Goal: Navigation & Orientation: Find specific page/section

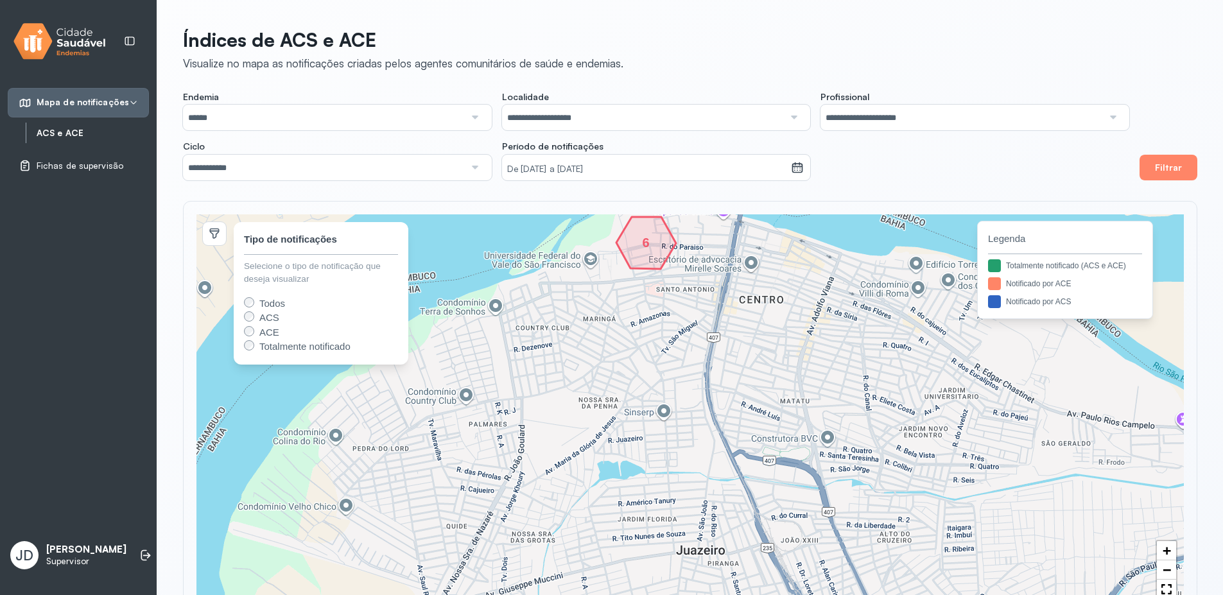
click at [67, 134] on link "ACS e ACE" at bounding box center [93, 133] width 112 height 11
click at [66, 169] on span "Fichas de supervisão" at bounding box center [80, 165] width 87 height 11
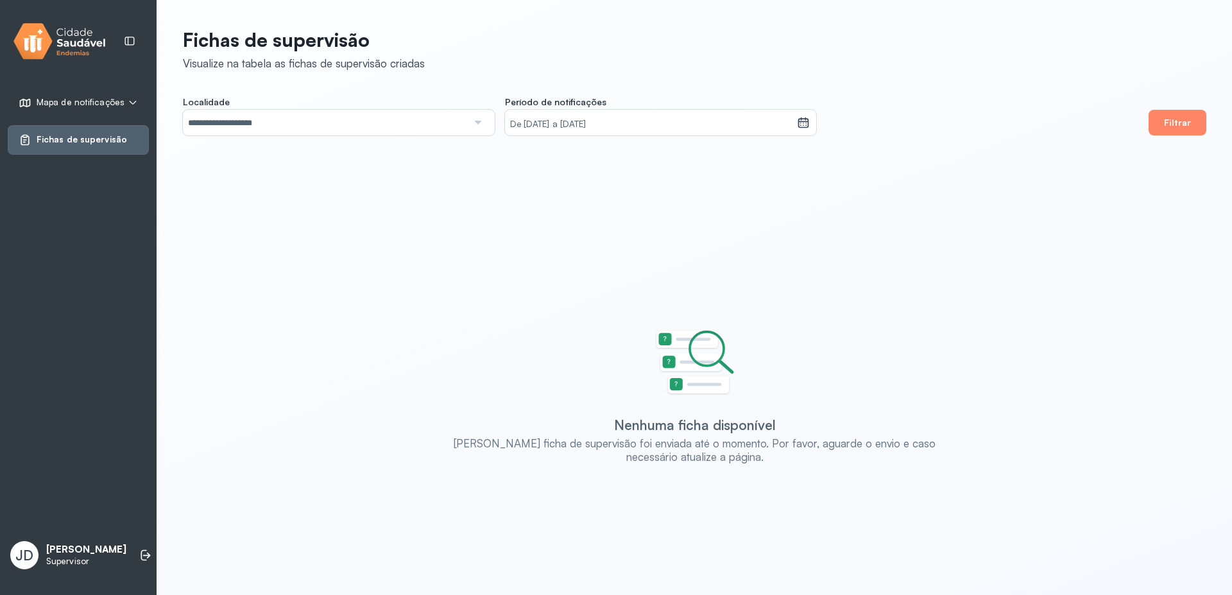
click at [87, 107] on span "Mapa de notificações" at bounding box center [81, 102] width 88 height 11
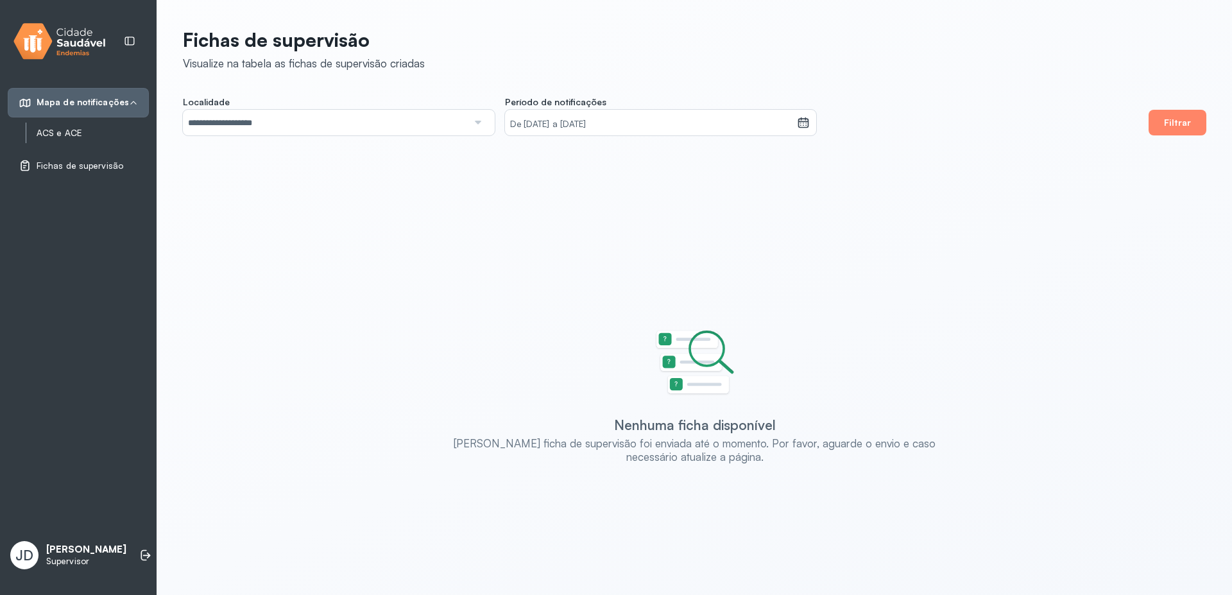
click at [80, 137] on link "ACS e ACE" at bounding box center [93, 133] width 112 height 11
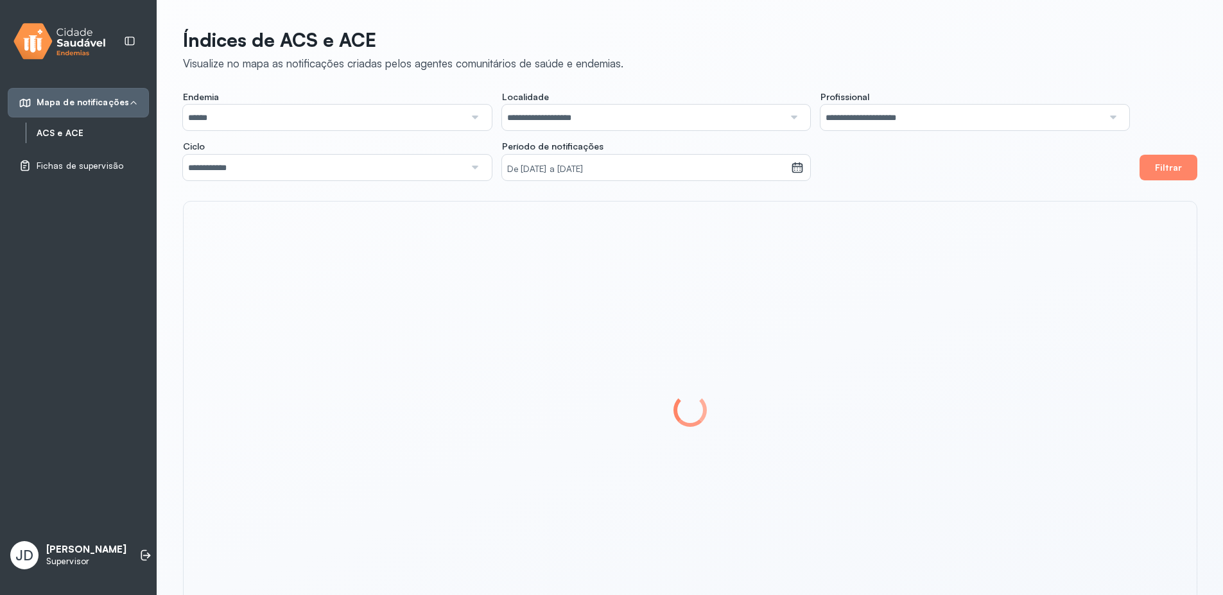
click at [320, 114] on input "******" at bounding box center [324, 118] width 282 height 26
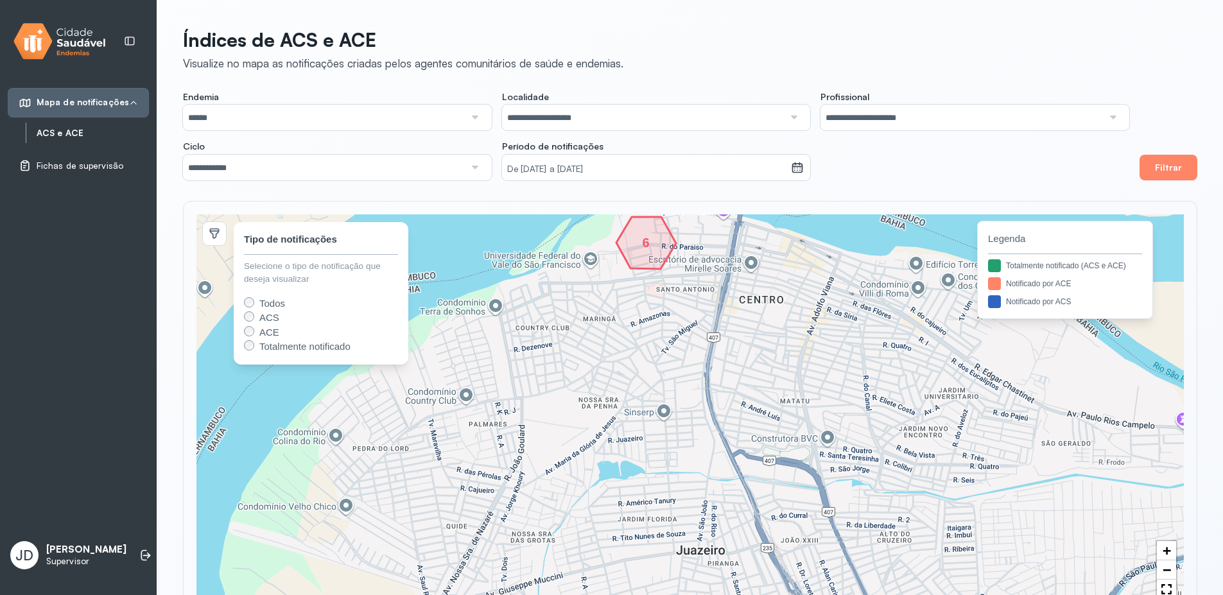
click at [68, 163] on span "Fichas de supervisão" at bounding box center [80, 165] width 87 height 11
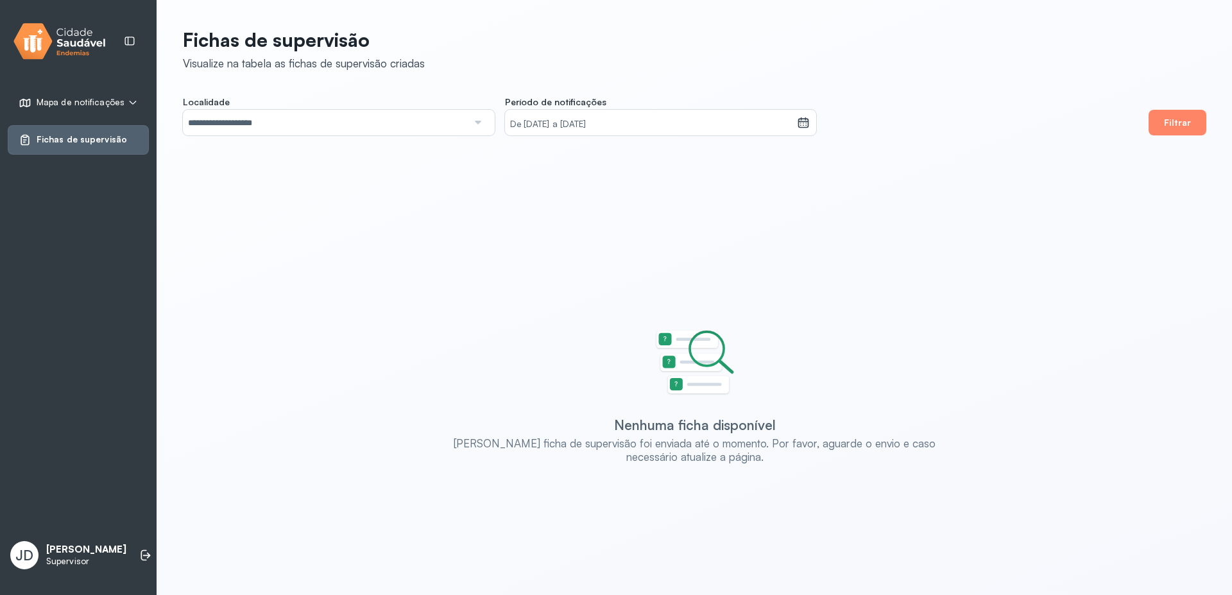
click at [131, 102] on icon at bounding box center [133, 102] width 7 height 4
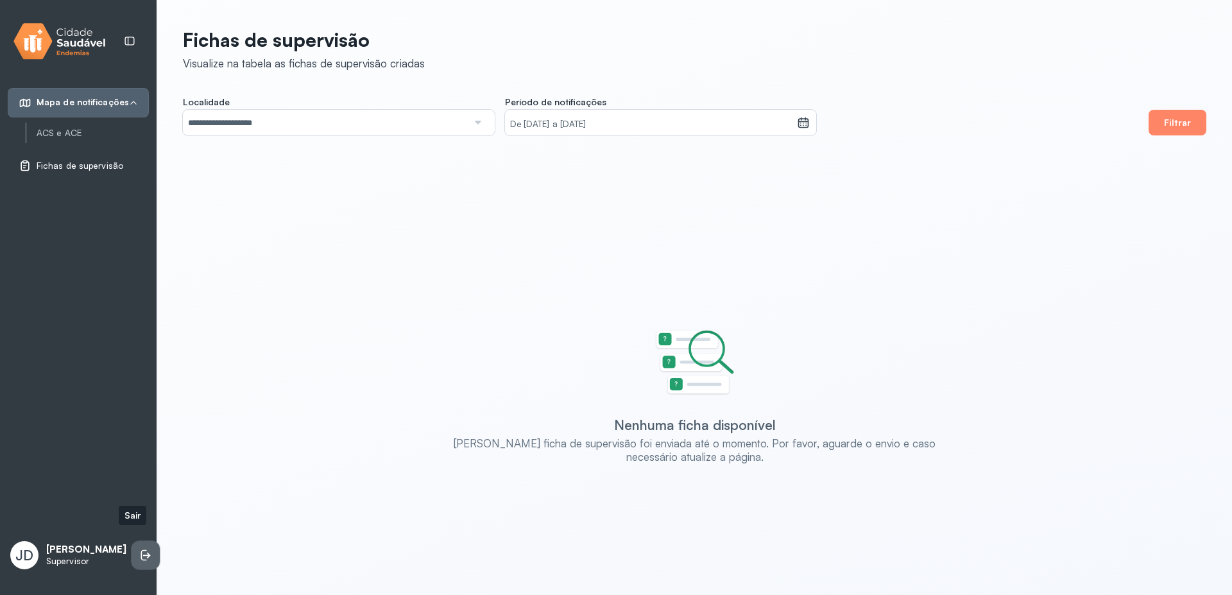
click at [132, 549] on li at bounding box center [146, 555] width 28 height 28
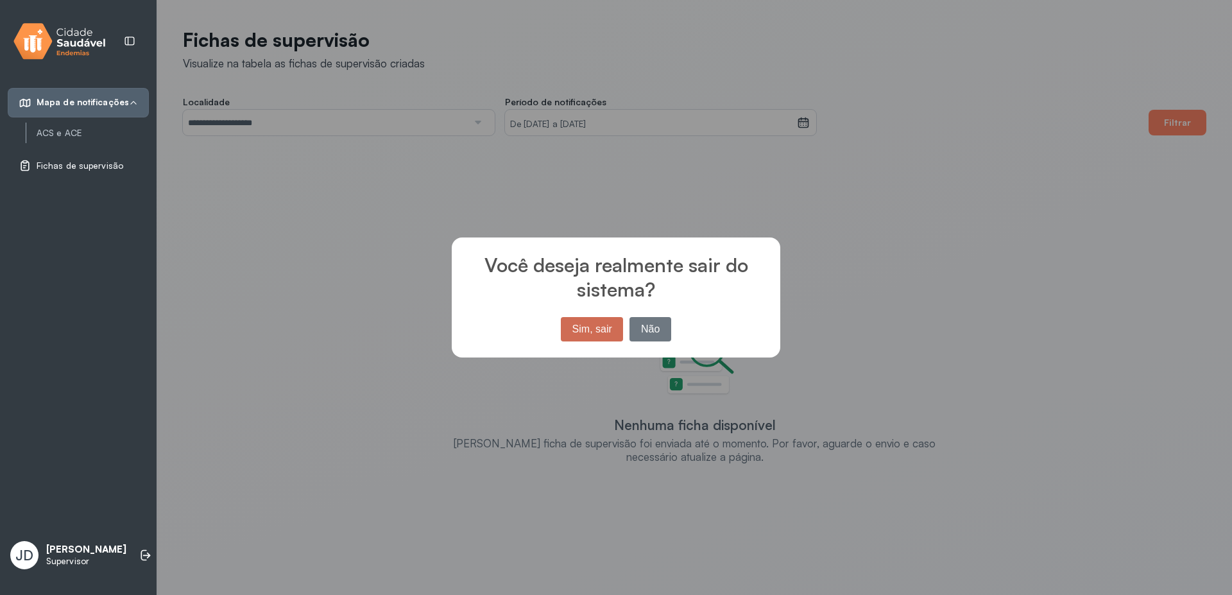
click at [596, 332] on button "Sim, sair" at bounding box center [592, 329] width 62 height 24
